Goal: Find specific page/section: Find specific page/section

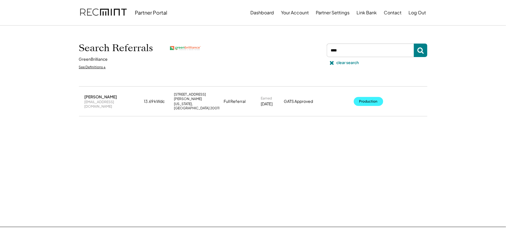
click at [378, 101] on button "Production" at bounding box center [369, 101] width 30 height 9
click at [348, 55] on input "input" at bounding box center [370, 50] width 87 height 13
type input "*"
